Goal: Transaction & Acquisition: Purchase product/service

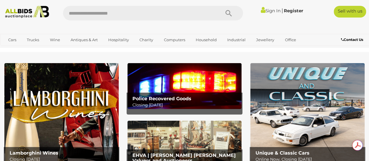
click at [170, 92] on img at bounding box center [185, 86] width 114 height 46
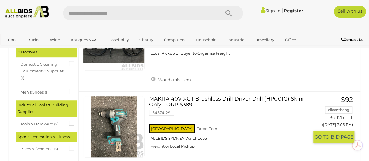
scroll to position [97, 0]
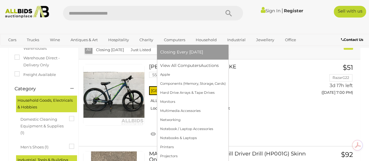
click at [168, 39] on link "Computers" at bounding box center [174, 40] width 29 height 10
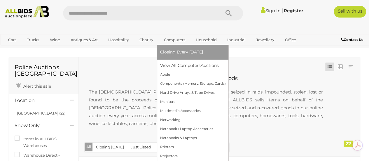
click at [178, 39] on link "Computers" at bounding box center [174, 40] width 29 height 10
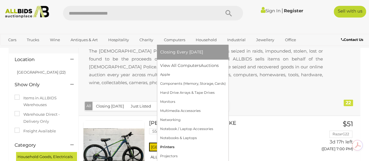
scroll to position [48, 0]
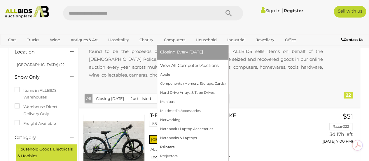
click at [168, 147] on link "Printers" at bounding box center [193, 146] width 66 height 9
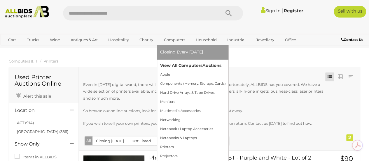
click at [180, 64] on link "View All Computers Auctions" at bounding box center [193, 65] width 66 height 9
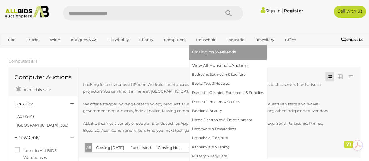
click at [206, 39] on link "Household" at bounding box center [206, 40] width 29 height 10
click at [207, 65] on link "View All Household Auctions" at bounding box center [228, 65] width 72 height 9
